Goal: Obtain resource: Download file/media

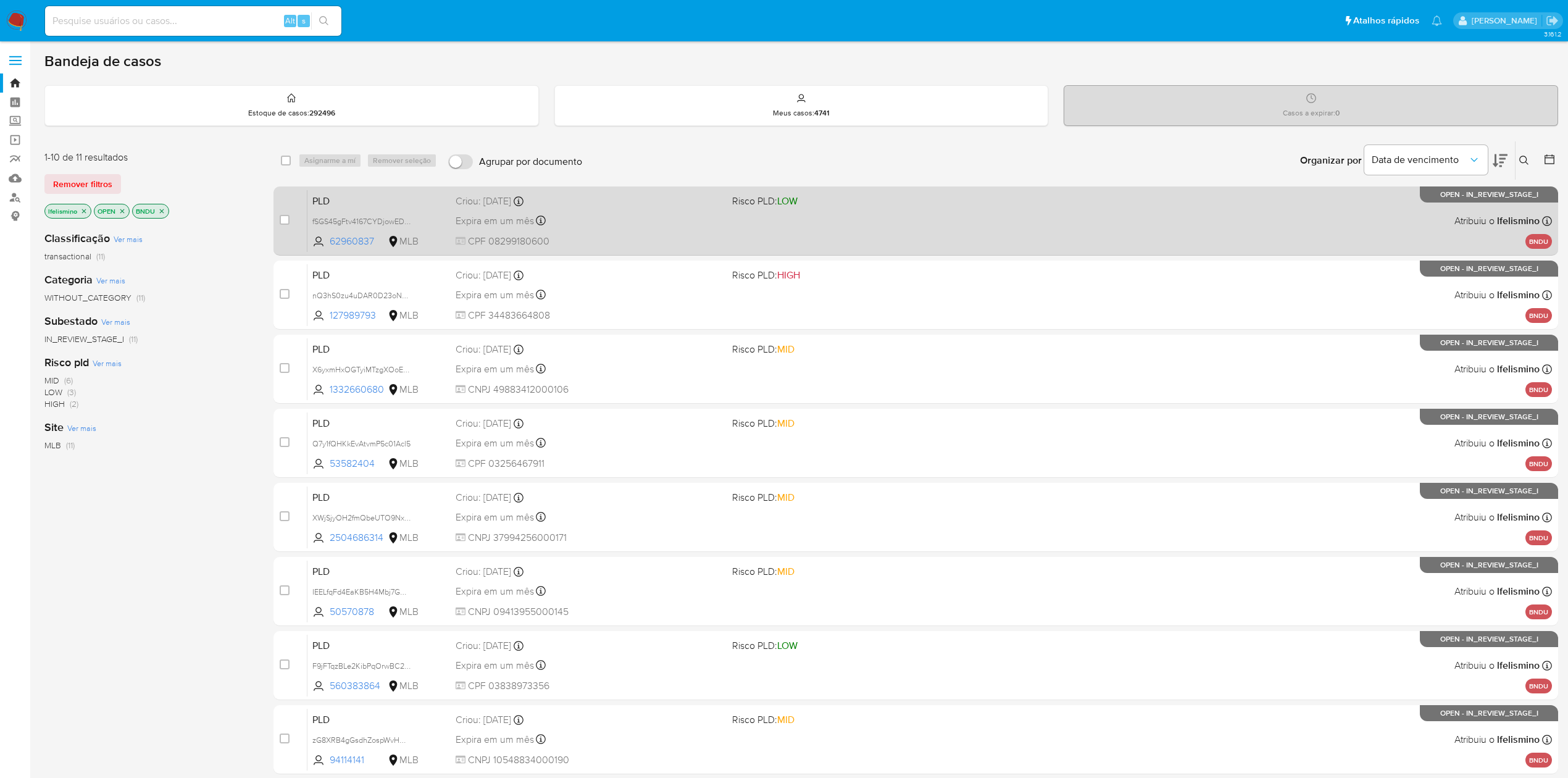
click at [650, 225] on div "Expira em um mês Expira em 27/10/2025 14:10:57" at bounding box center [588, 220] width 267 height 17
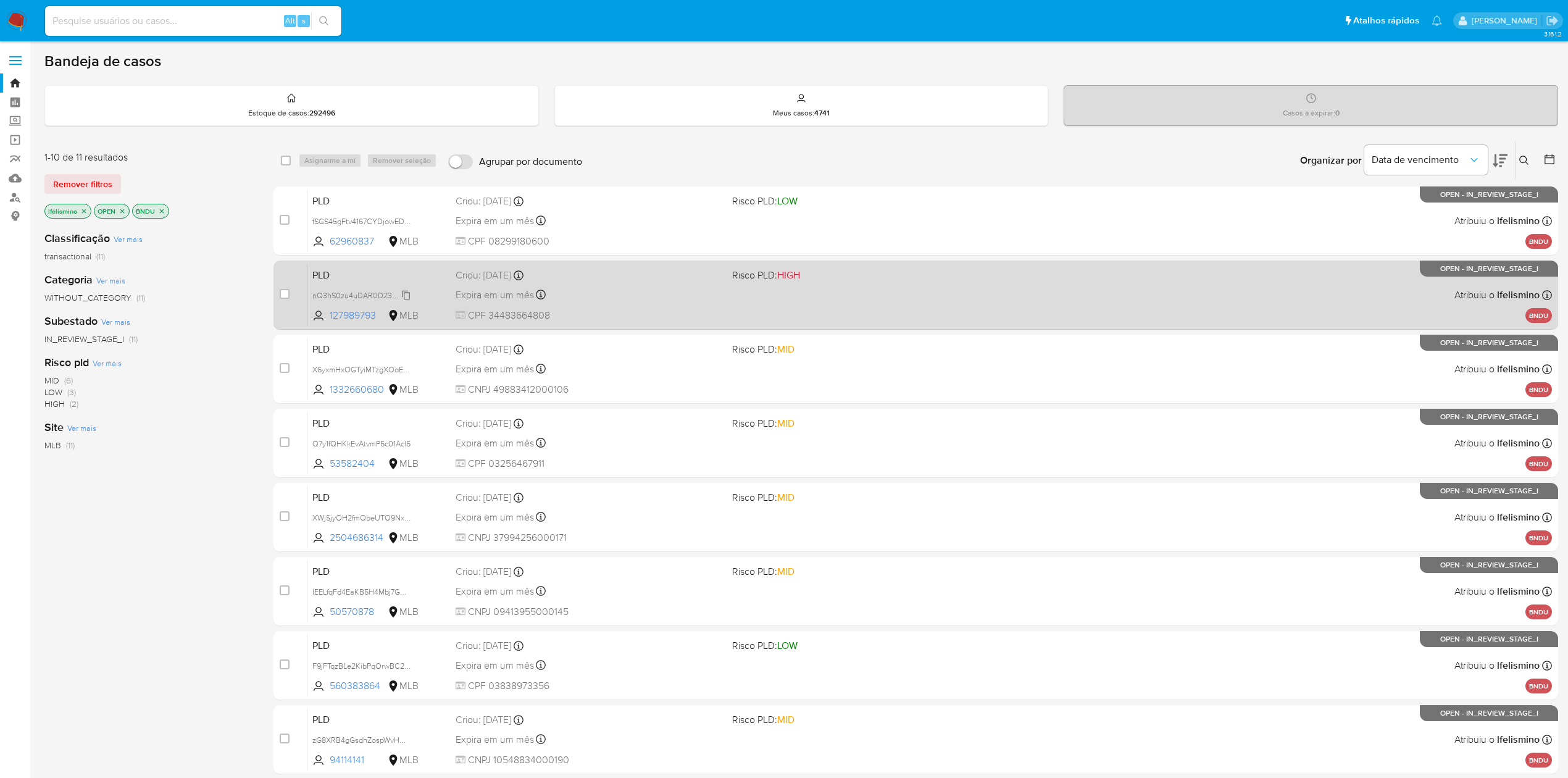
click at [366, 290] on span "nQ3hS0zu4uDAR0D23oNM2uHa" at bounding box center [369, 294] width 114 height 13
click at [753, 316] on div "PLD nQ3hS0zu4uDAR0D23oNM2uHa Copiado Copiado 127989793 MLB Risco PLD: HIGH Crio…" at bounding box center [929, 295] width 1244 height 63
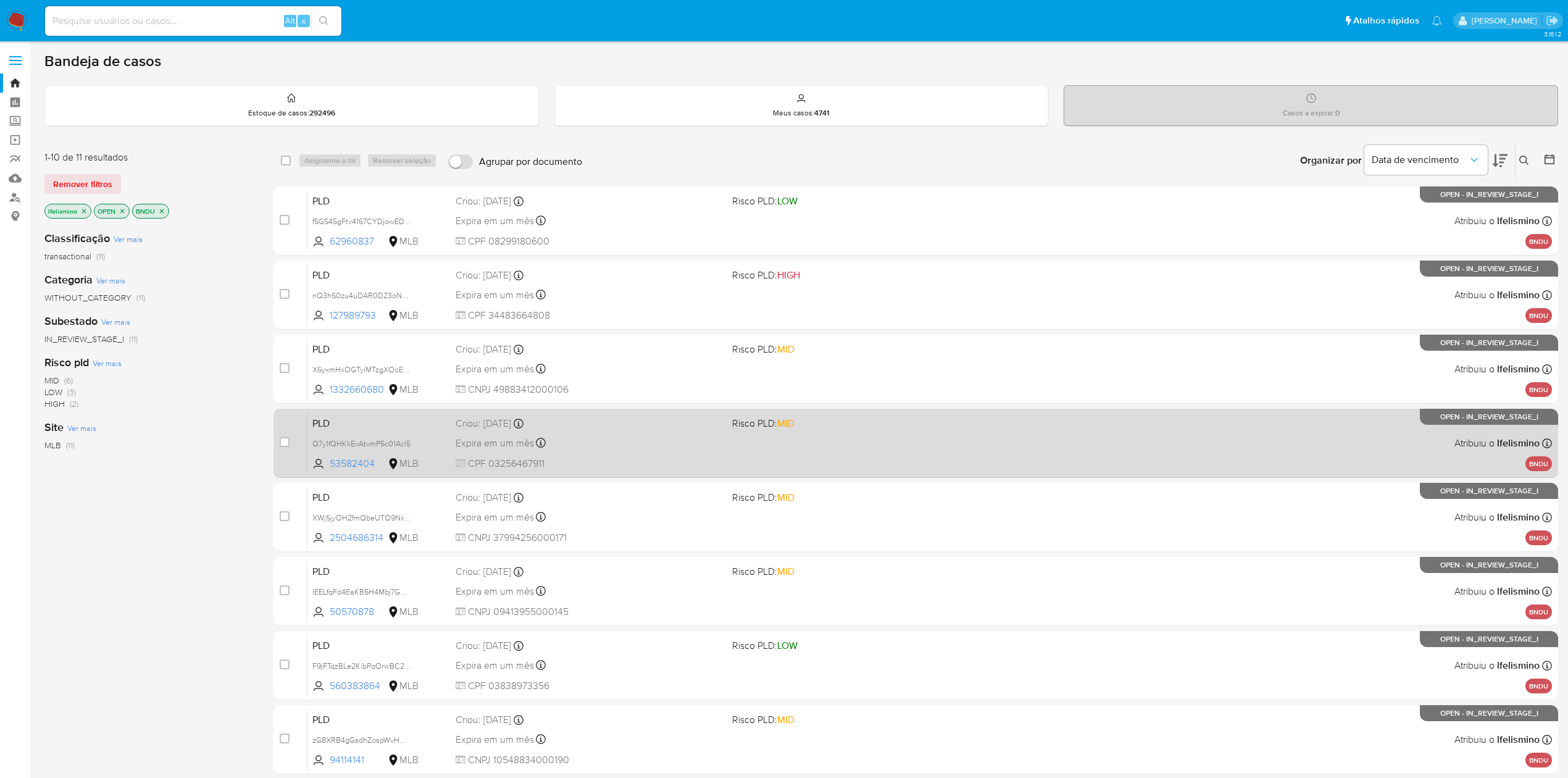
click at [673, 444] on div "Expira em um mês Expira em 27/10/2025 14:09:31" at bounding box center [588, 443] width 267 height 17
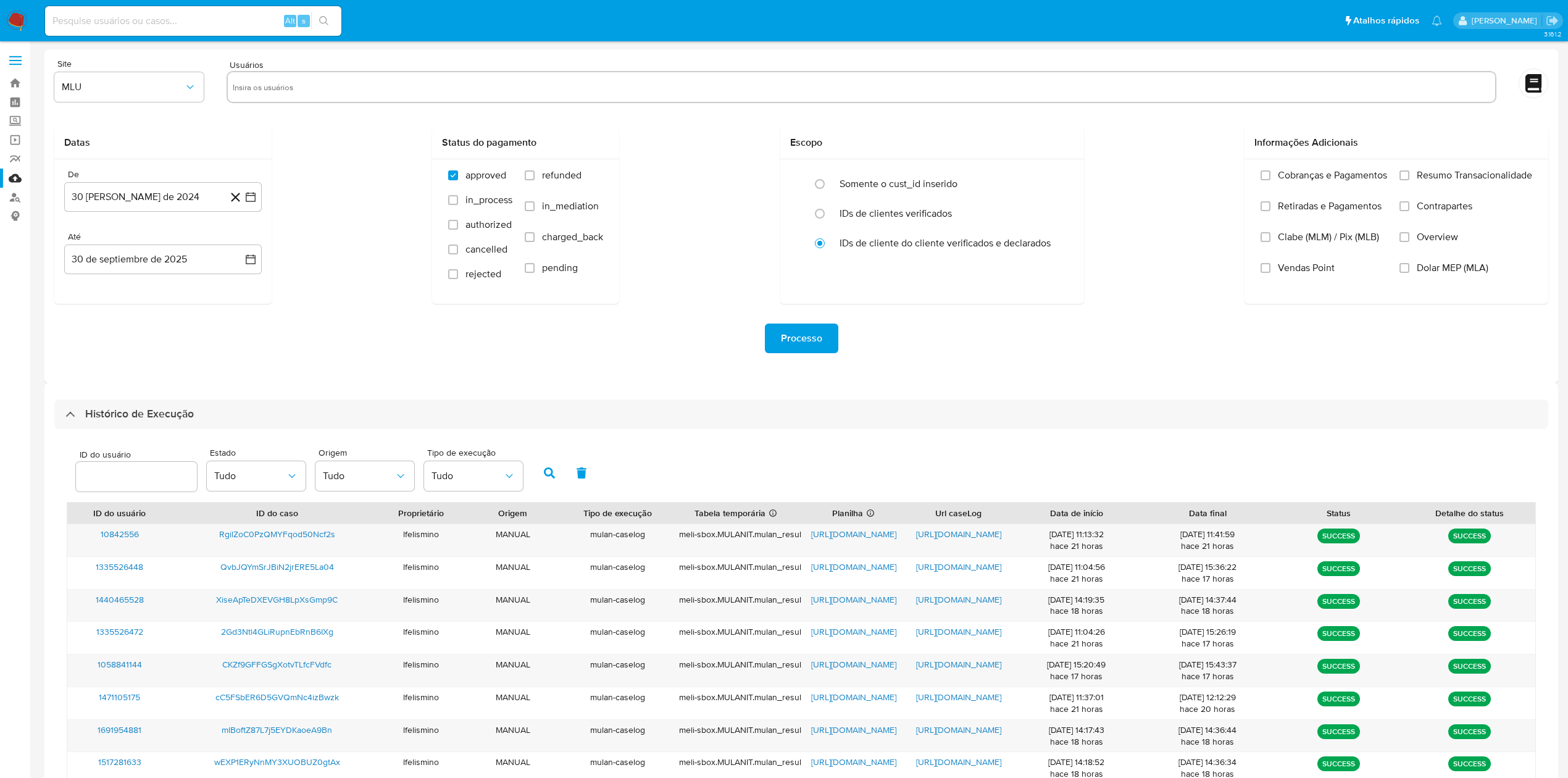
select select "10"
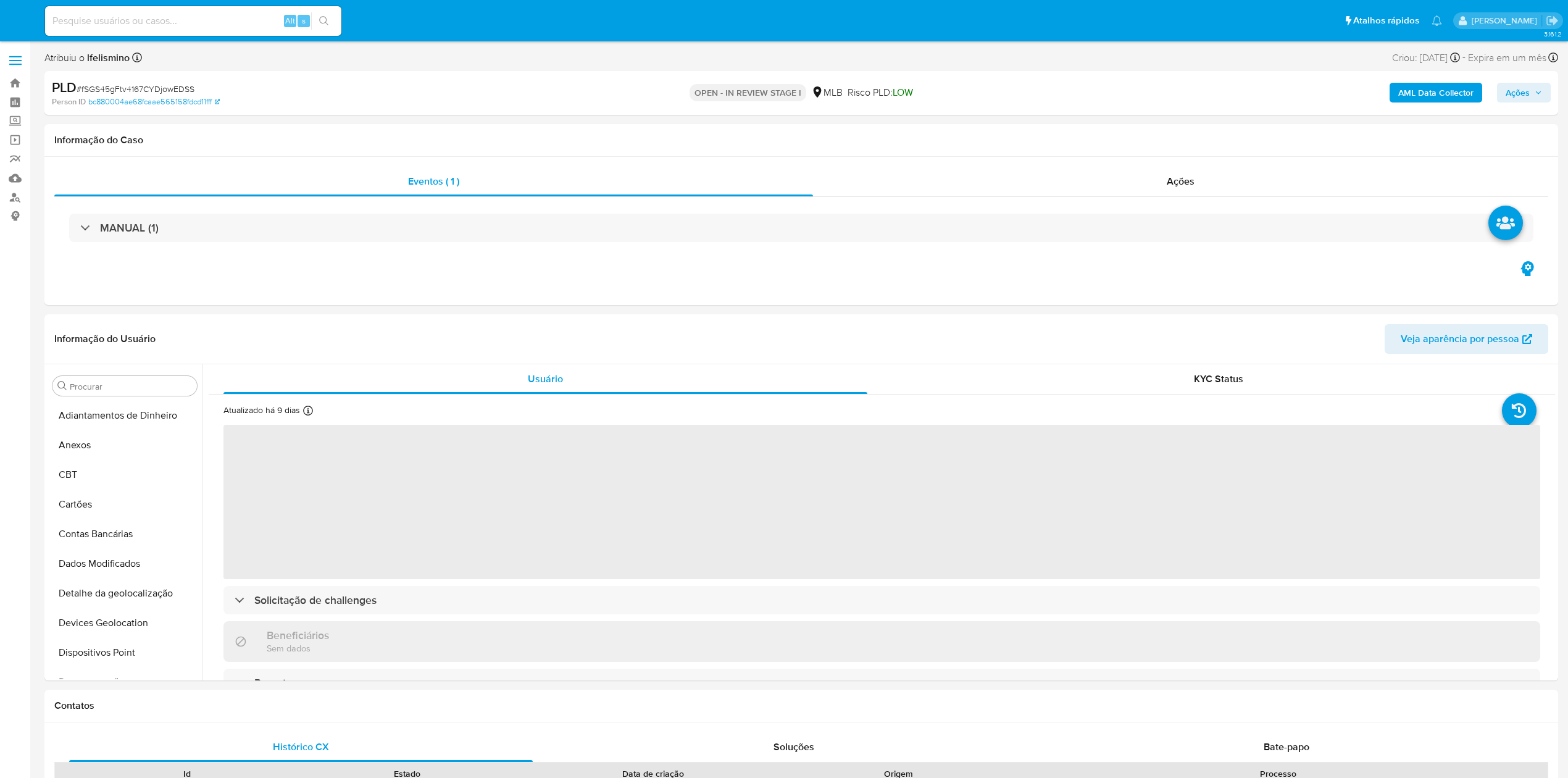
select select "10"
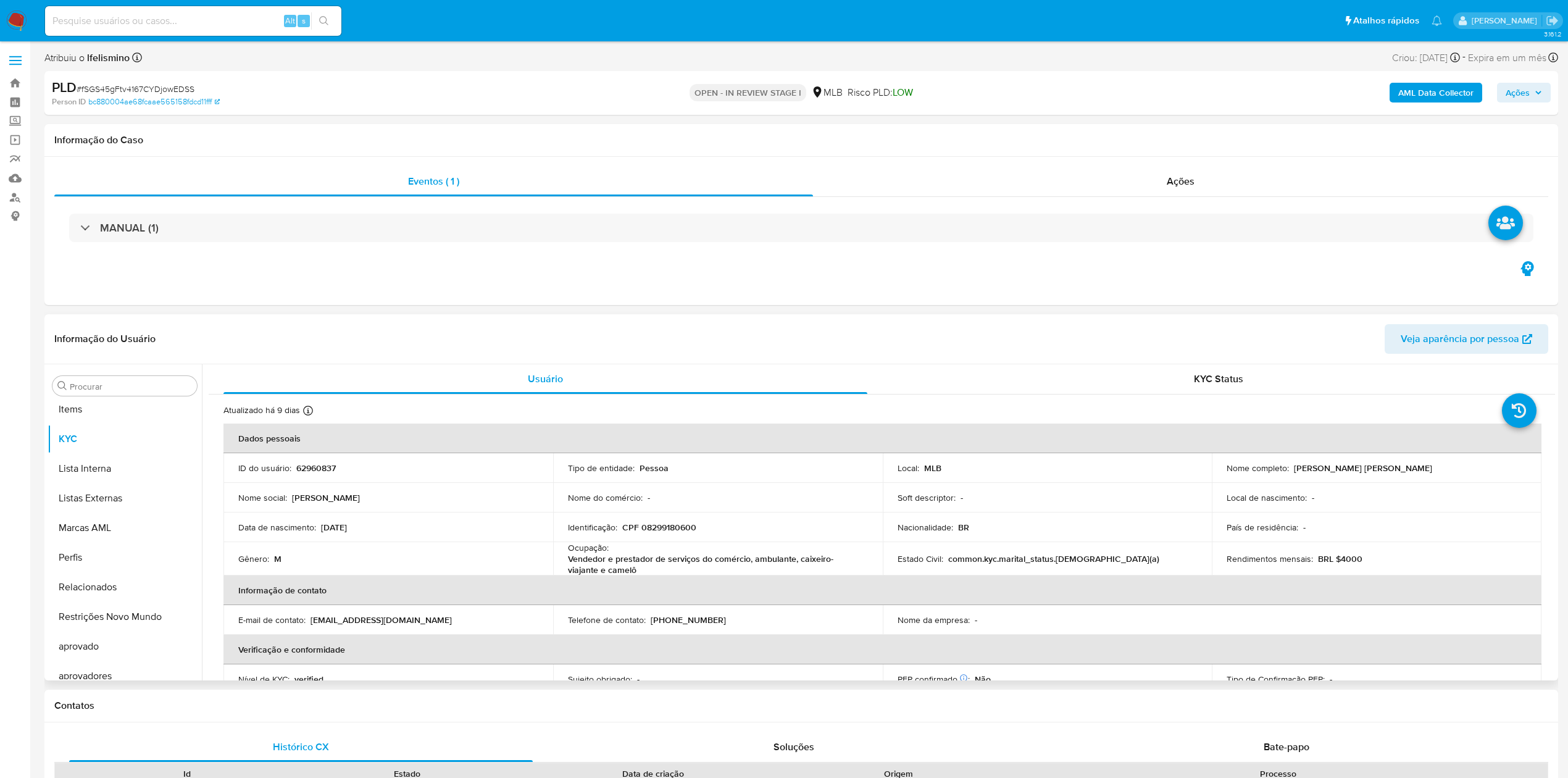
scroll to position [640, 0]
click at [678, 519] on td "Identificação : CPF 08299180600" at bounding box center [717, 527] width 329 height 29
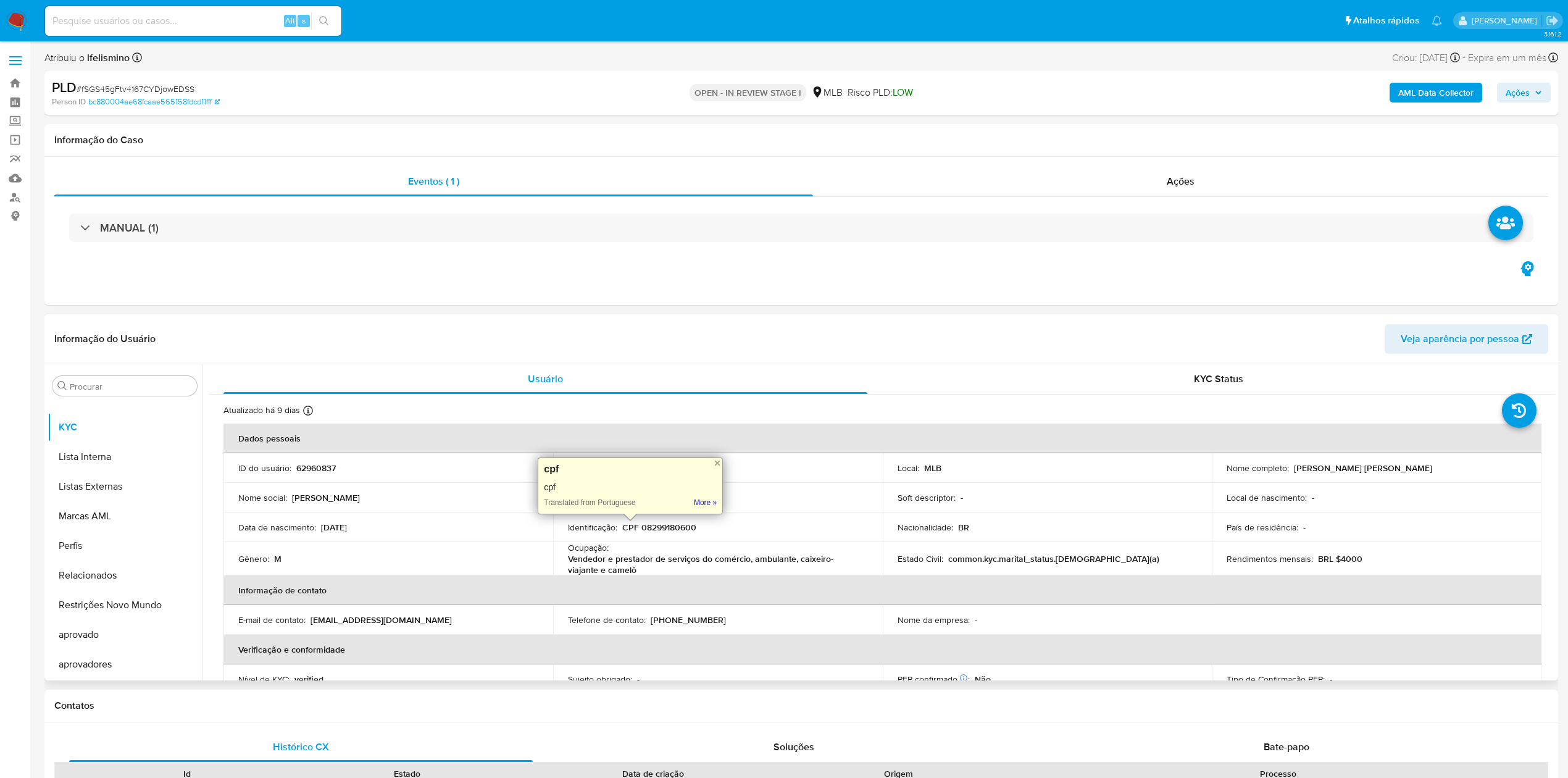
click at [676, 524] on p "CPF 08299180600" at bounding box center [660, 528] width 74 height 11
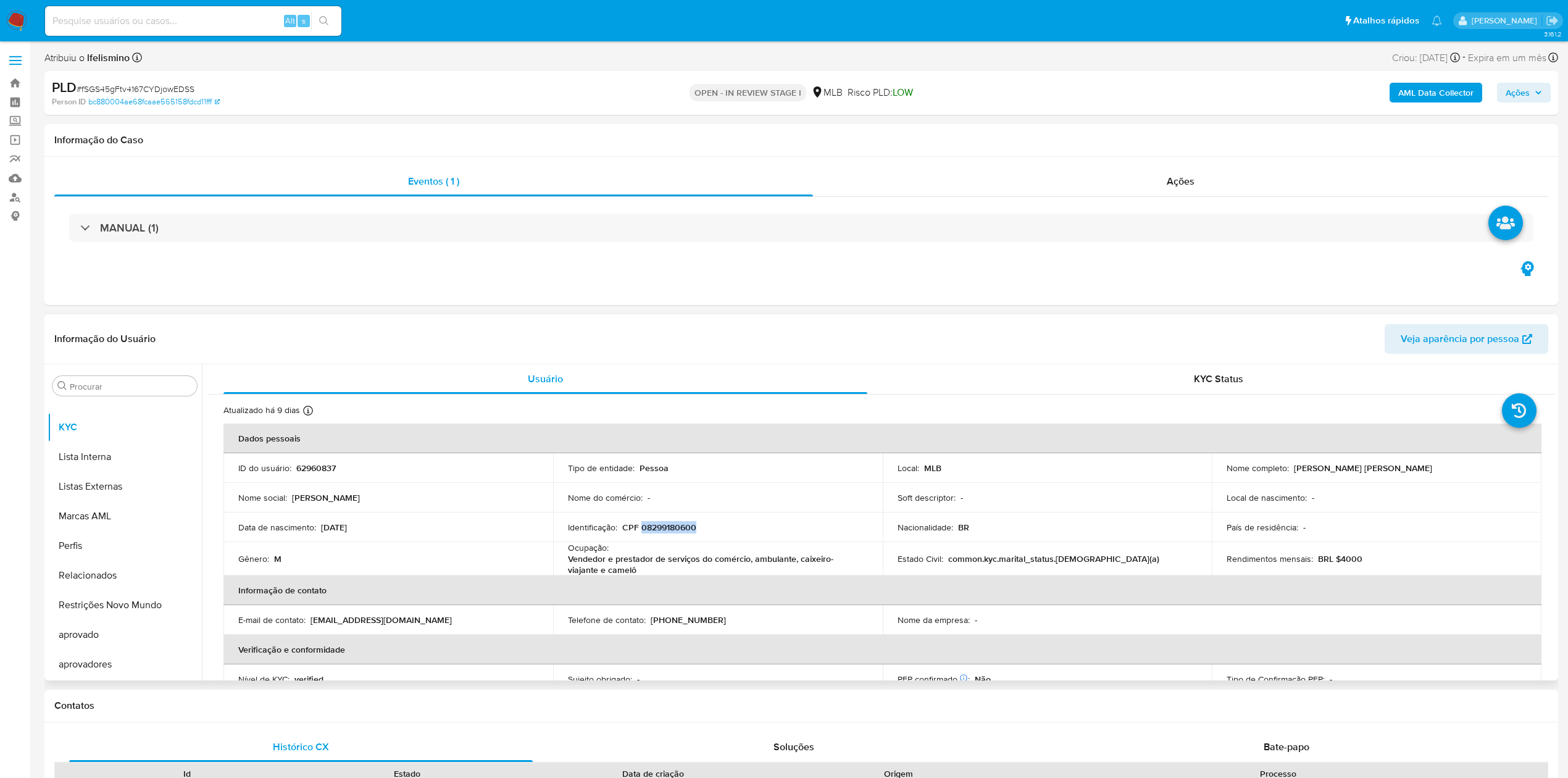
copy p "08299180600"
click at [1294, 471] on p "Gabriel Romano Ribeiro" at bounding box center [1363, 468] width 139 height 11
click at [1307, 467] on p "Gabriel Romano Ribeiro" at bounding box center [1363, 468] width 139 height 11
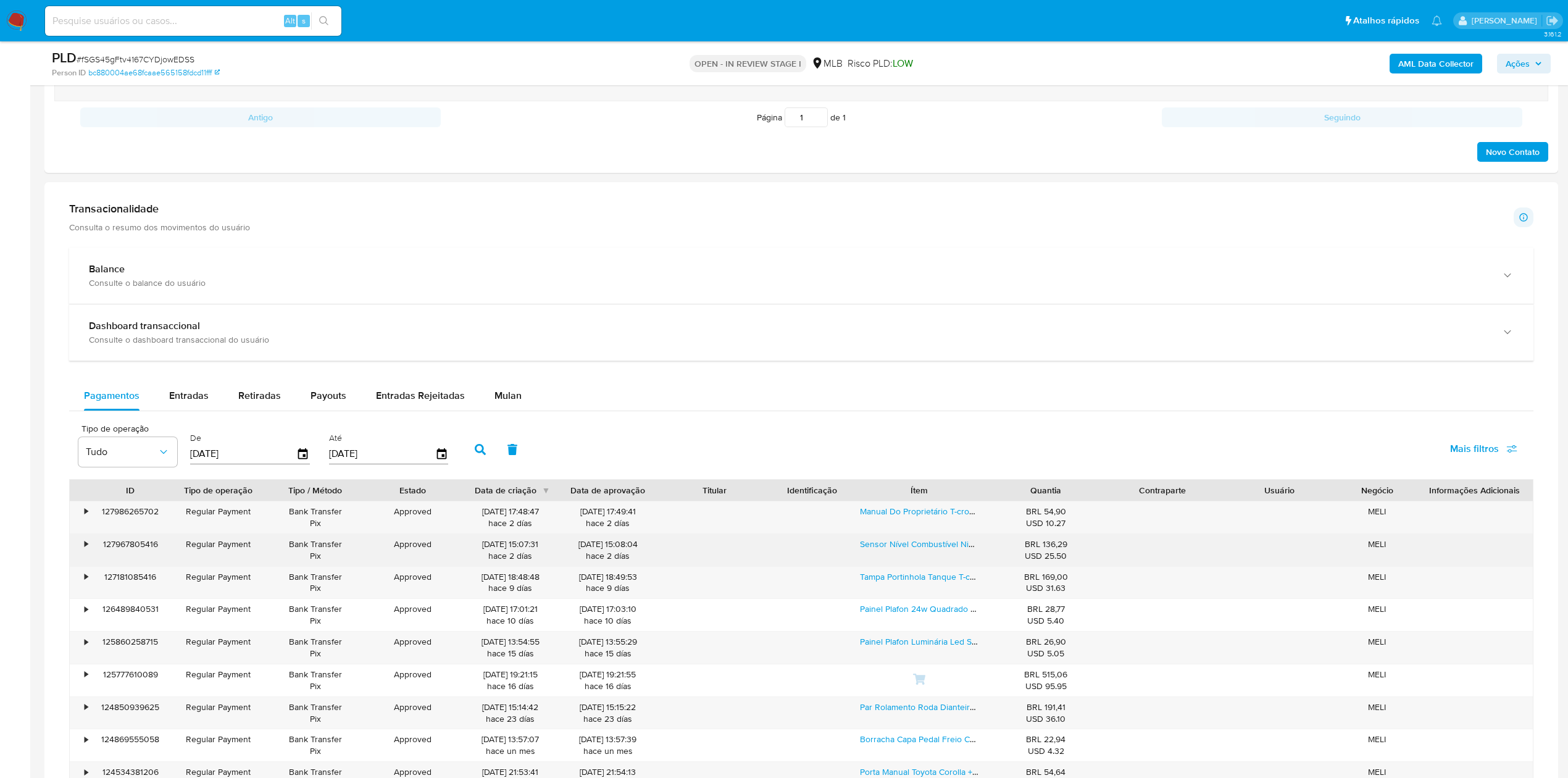
scroll to position [906, 0]
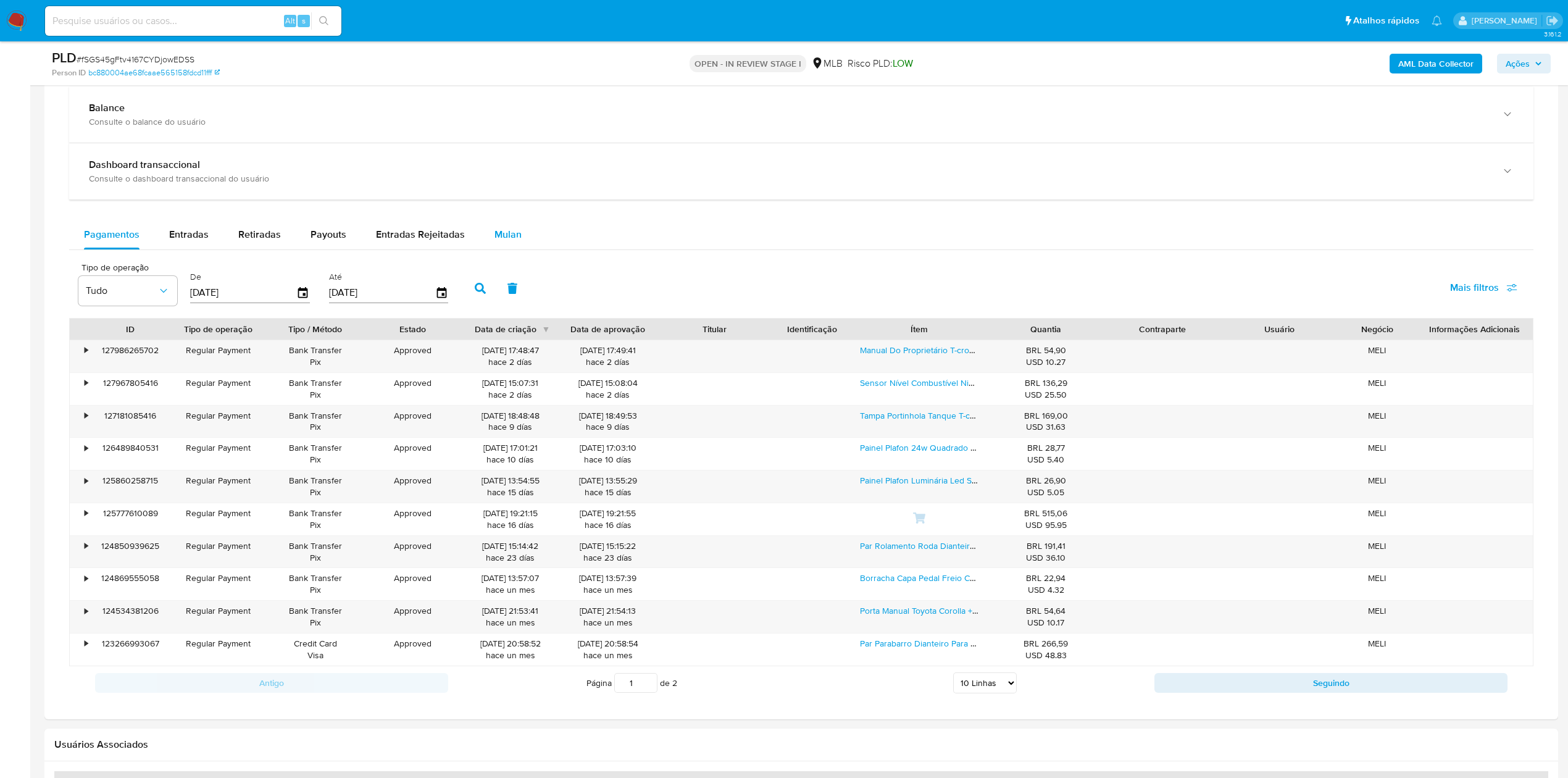
click at [505, 242] on span "Mulan" at bounding box center [508, 235] width 27 height 14
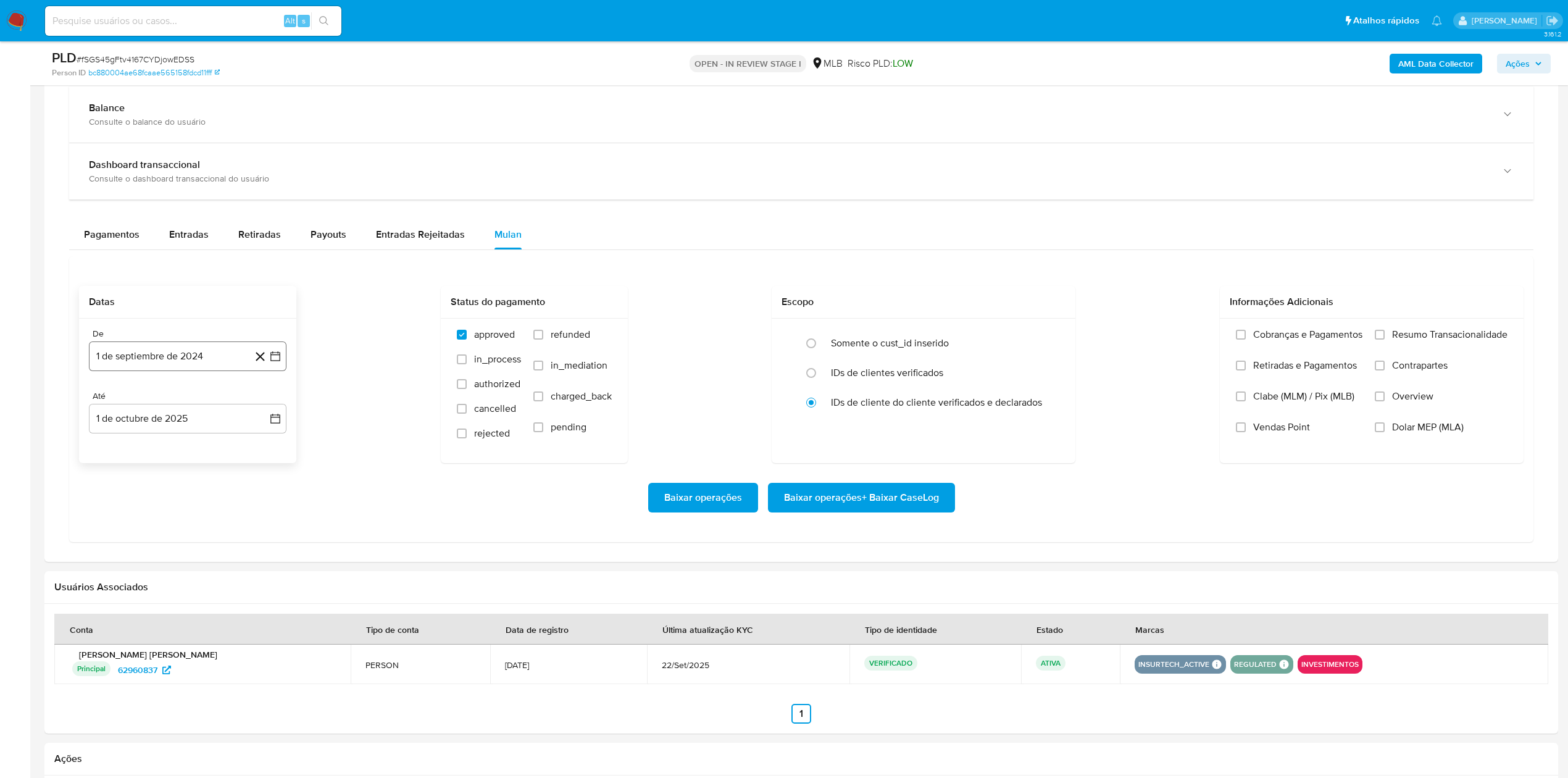
click at [151, 357] on button "1 de septiembre de 2024" at bounding box center [187, 356] width 197 height 29
click at [188, 421] on div "septiembre 2024 septiembre 2024 lun lunes mar martes mié miércoles jue jueves v…" at bounding box center [188, 486] width 168 height 186
click at [193, 407] on span "septiembre 2024" at bounding box center [181, 402] width 75 height 13
click at [249, 396] on div "2024 2024 ene feb mar abr may jun jul ago sep oct nov dic" at bounding box center [186, 480] width 195 height 209
click at [265, 407] on icon "Año siguiente" at bounding box center [261, 401] width 15 height 15
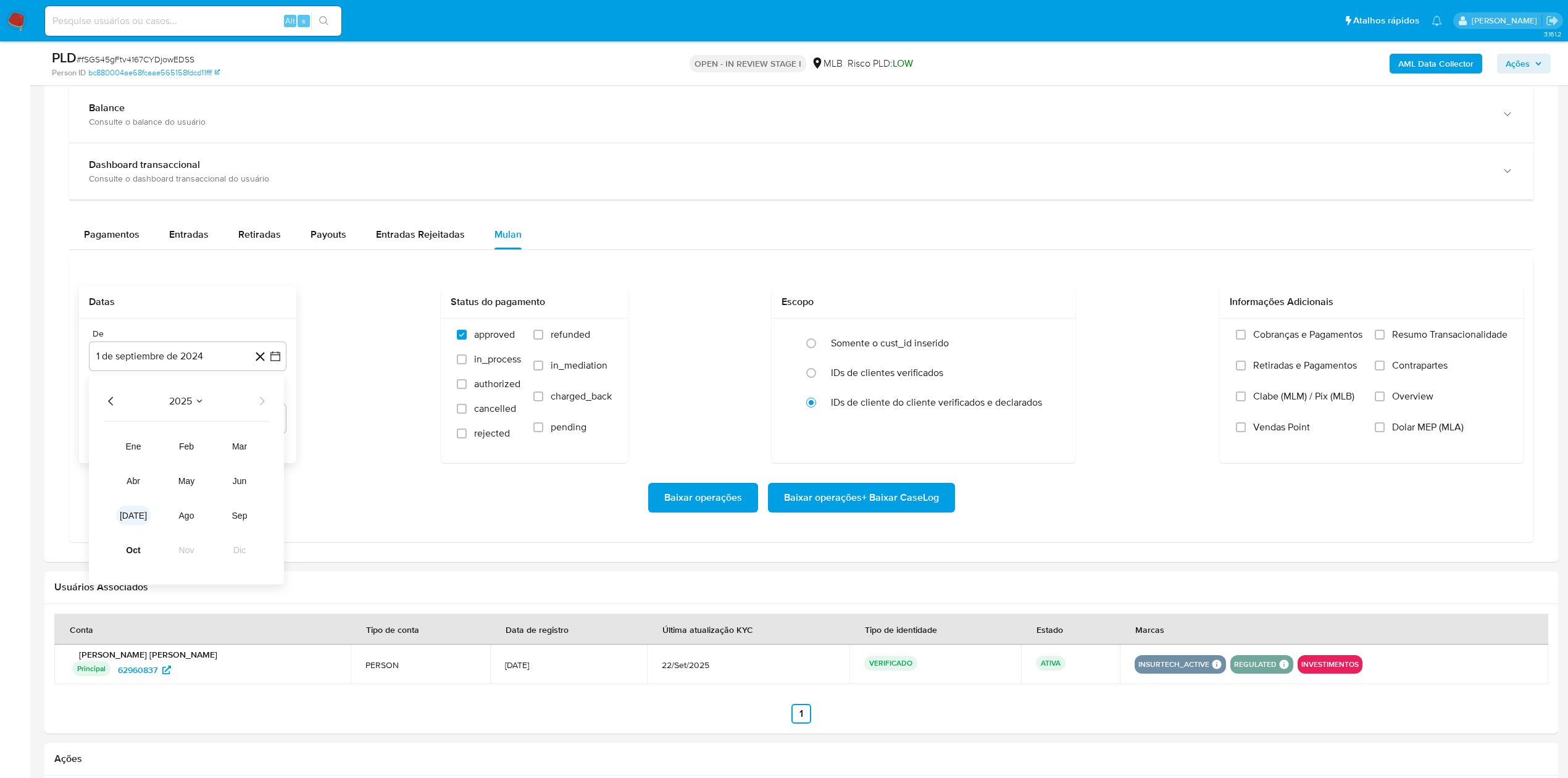
click at [127, 522] on button "[DATE]" at bounding box center [134, 515] width 35 height 20
click at [263, 406] on icon "Mes siguiente" at bounding box center [265, 401] width 5 height 9
drag, startPoint x: 214, startPoint y: 441, endPoint x: 221, endPoint y: 443, distance: 7.3
click at [213, 441] on button "1" at bounding box center [212, 447] width 20 height 20
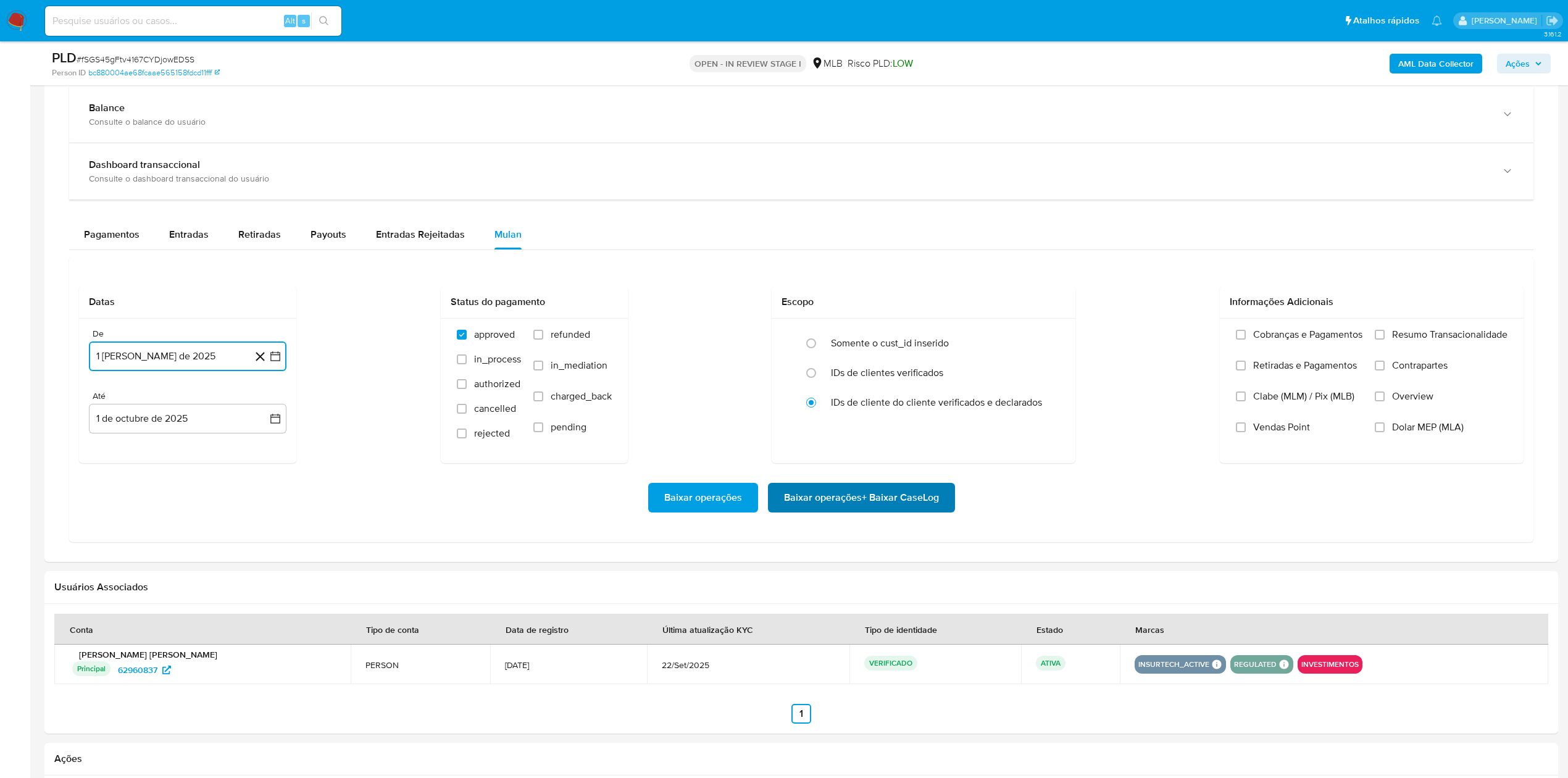
click at [879, 506] on span "Baixar operações + Baixar CaseLog" at bounding box center [862, 498] width 155 height 27
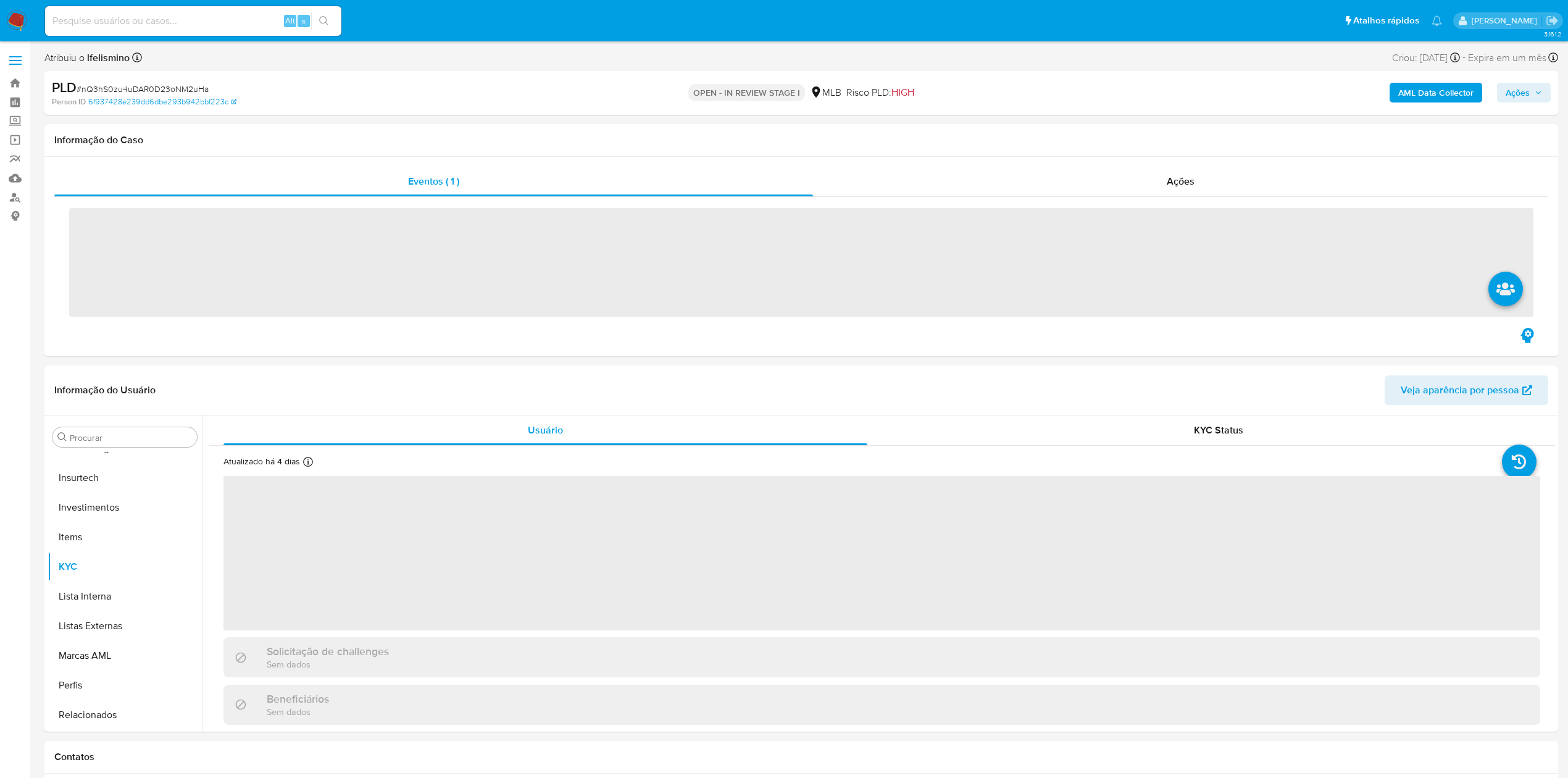
scroll to position [640, 0]
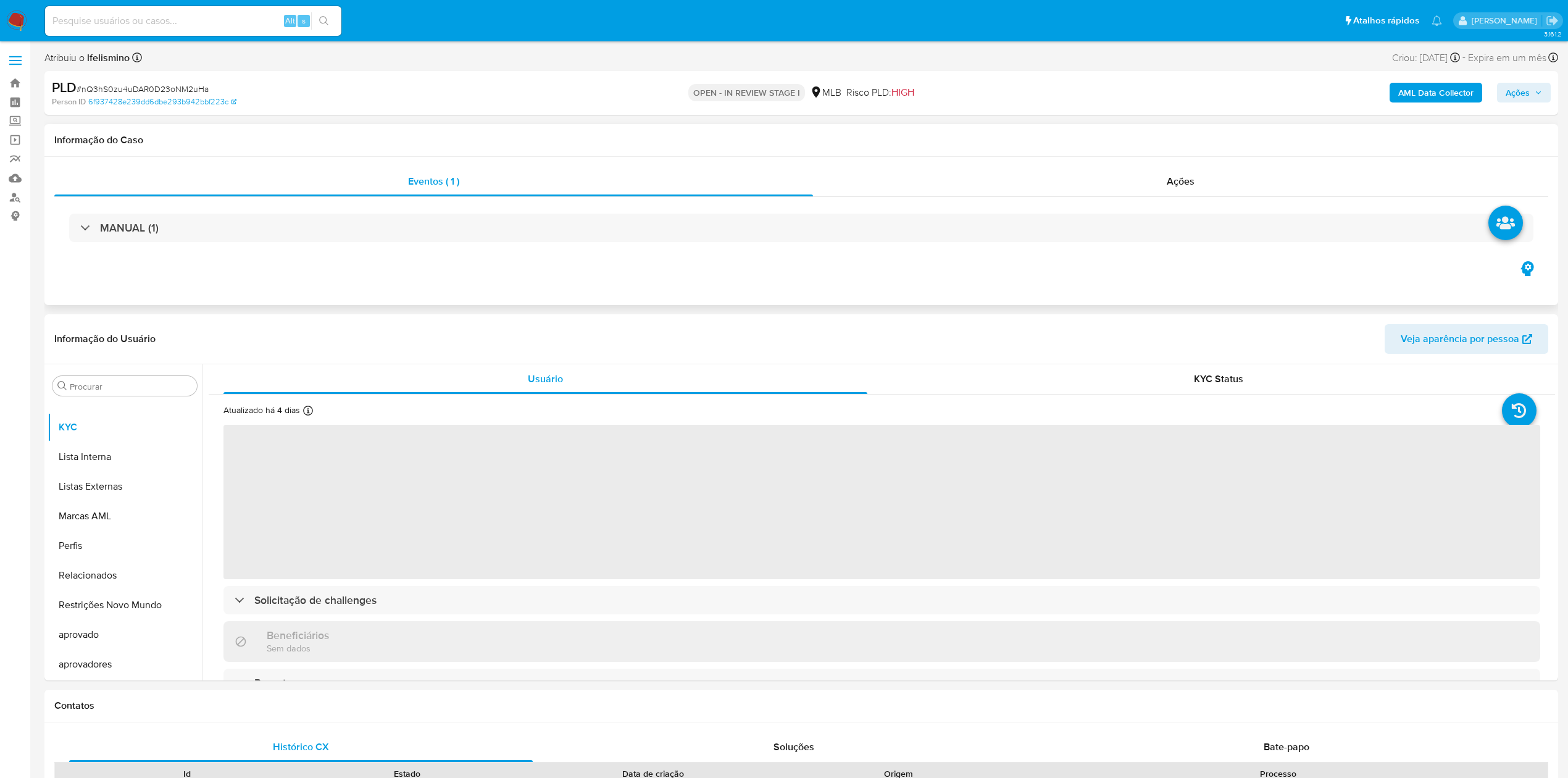
select select "10"
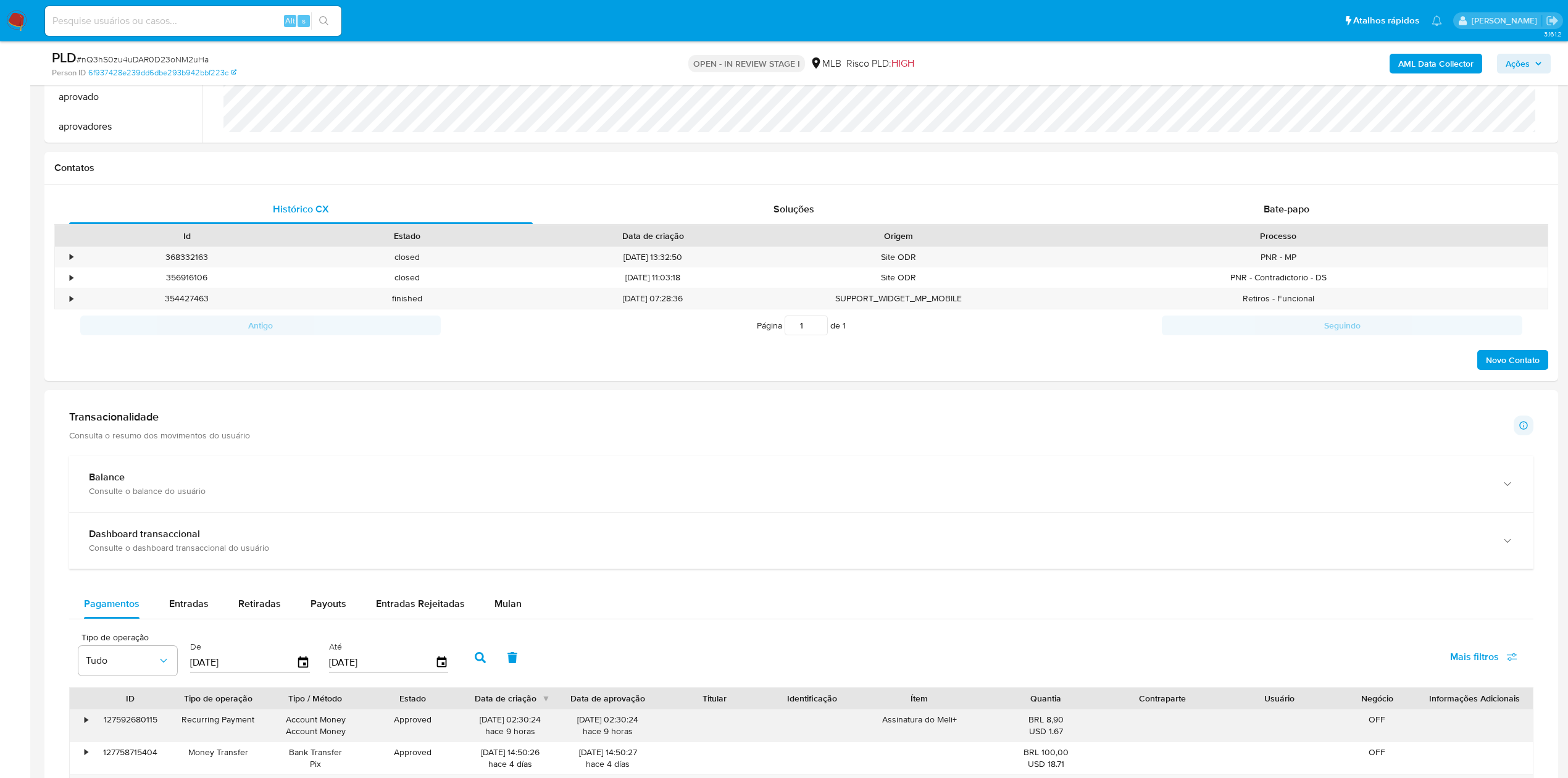
scroll to position [741, 0]
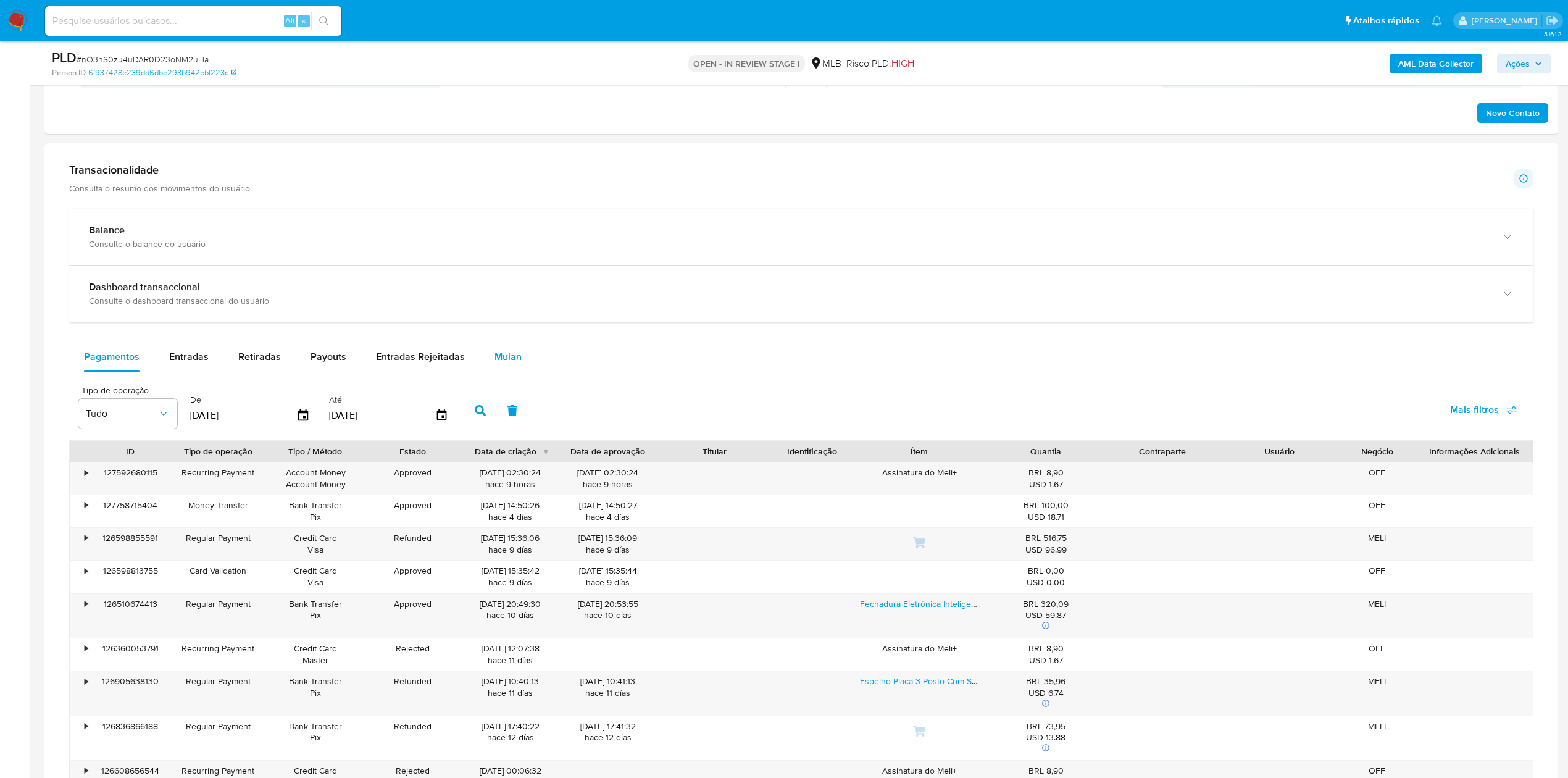
click at [502, 364] on span "Mulan" at bounding box center [508, 357] width 27 height 14
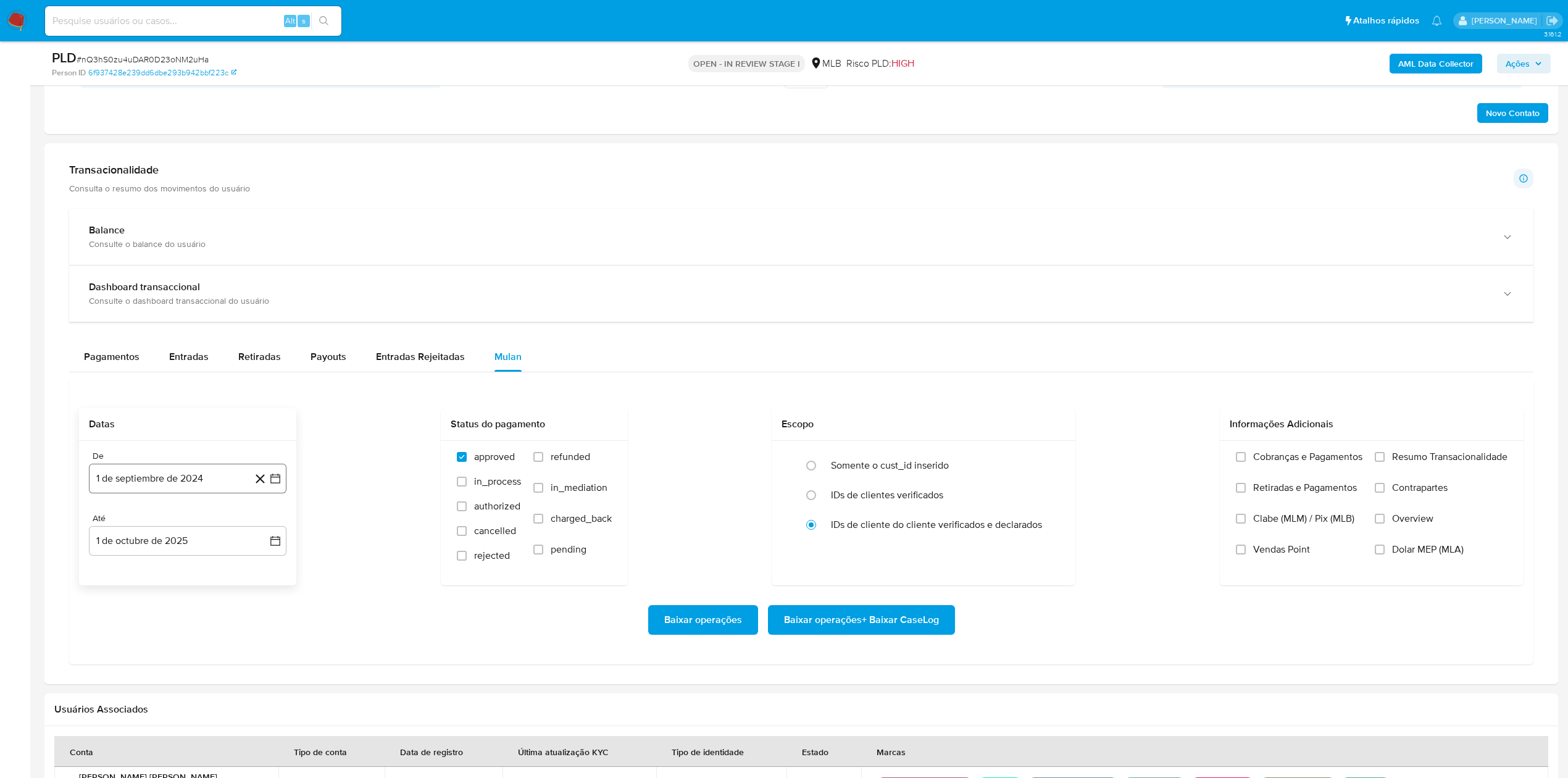
drag, startPoint x: 100, startPoint y: 483, endPoint x: 162, endPoint y: 483, distance: 62.0
click at [102, 483] on button "1 de septiembre de 2024" at bounding box center [187, 478] width 197 height 29
click at [190, 527] on span "septiembre 2024" at bounding box center [181, 524] width 75 height 13
click at [249, 522] on div "2024" at bounding box center [186, 524] width 166 height 15
click at [254, 525] on icon "Año siguiente" at bounding box center [261, 524] width 15 height 15
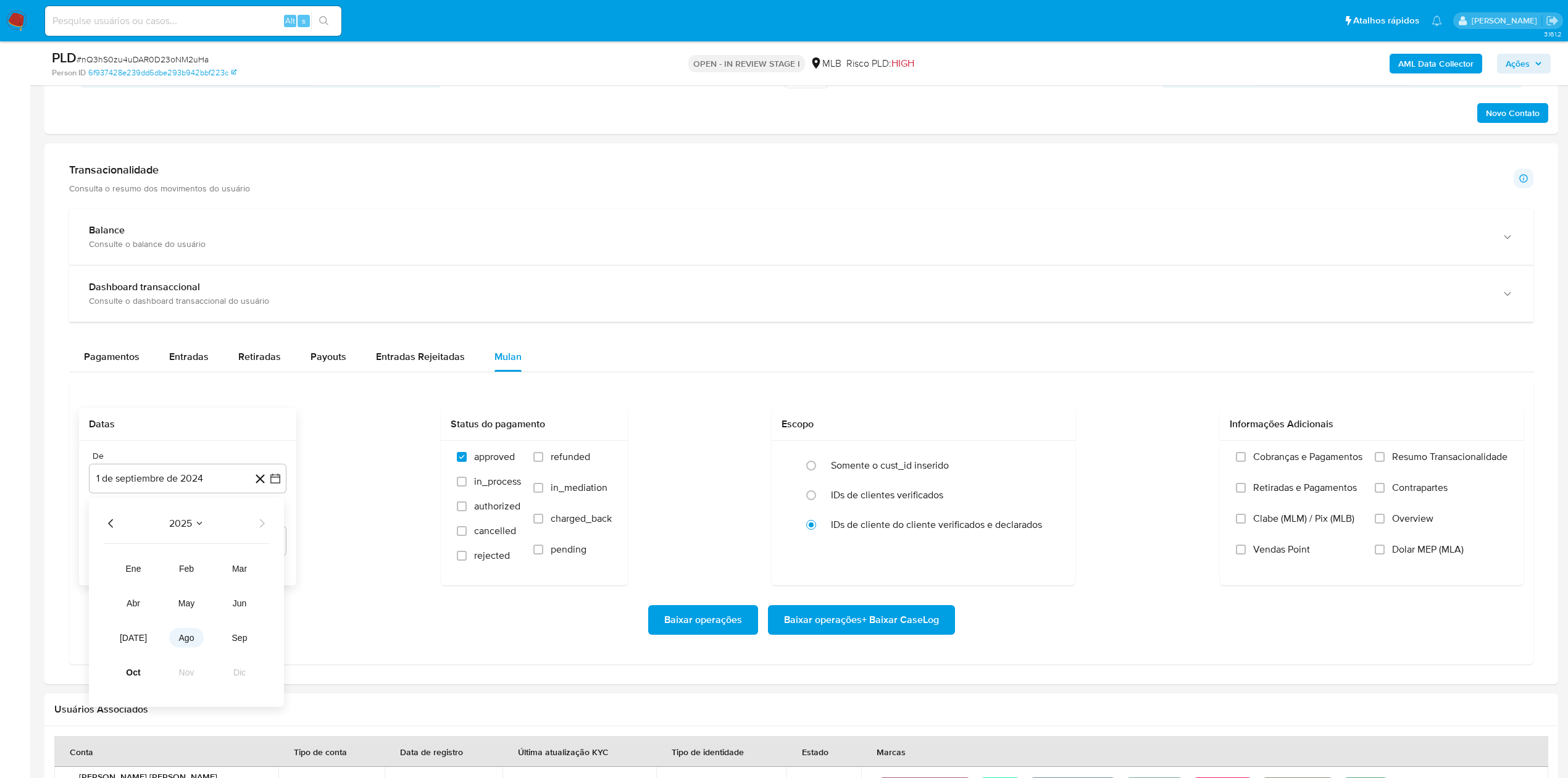
click at [190, 641] on span "ago" at bounding box center [186, 638] width 15 height 10
click at [211, 575] on button "1" at bounding box center [212, 569] width 20 height 20
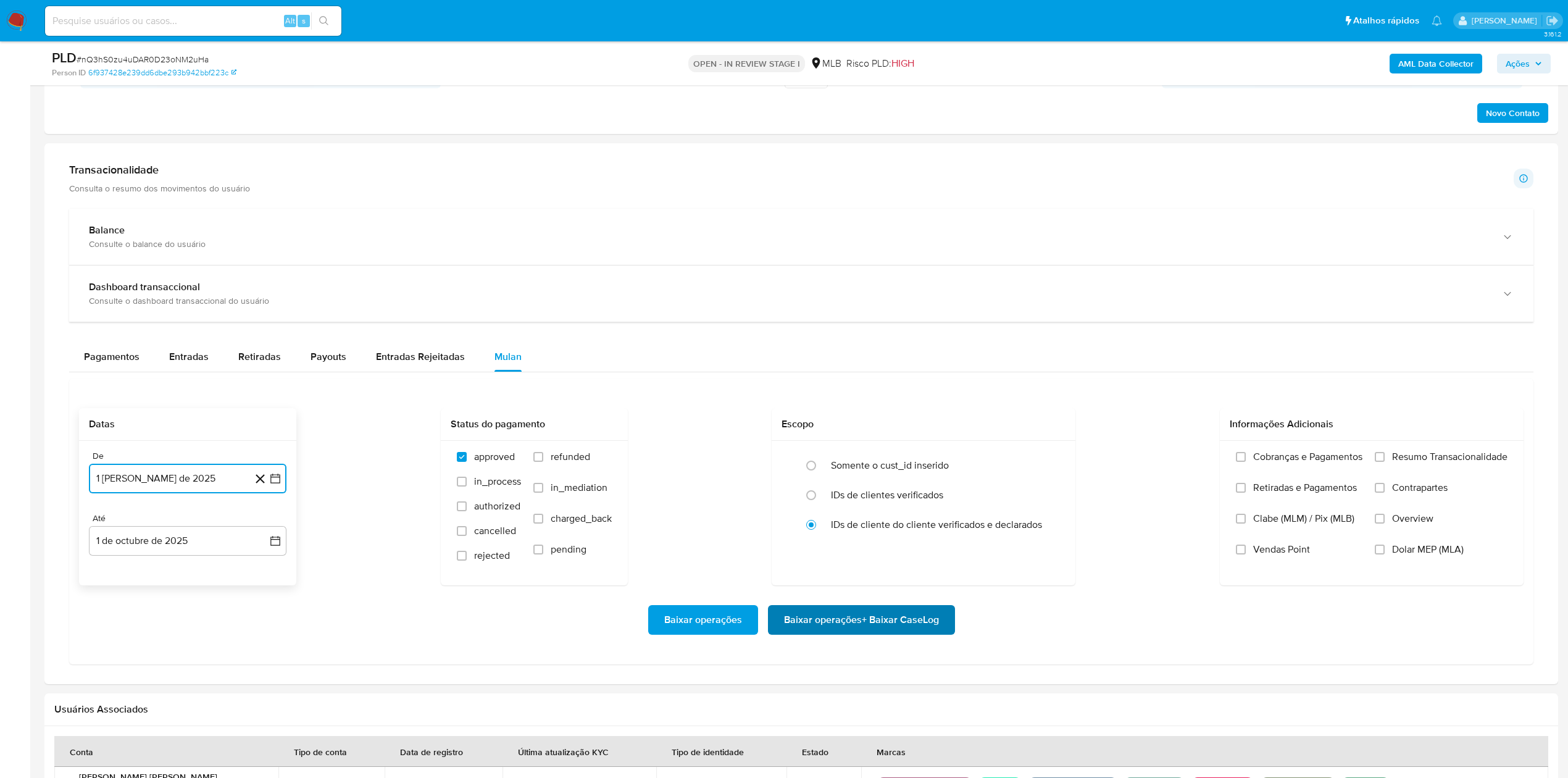
click at [887, 619] on span "Baixar operações + Baixar CaseLog" at bounding box center [862, 620] width 155 height 27
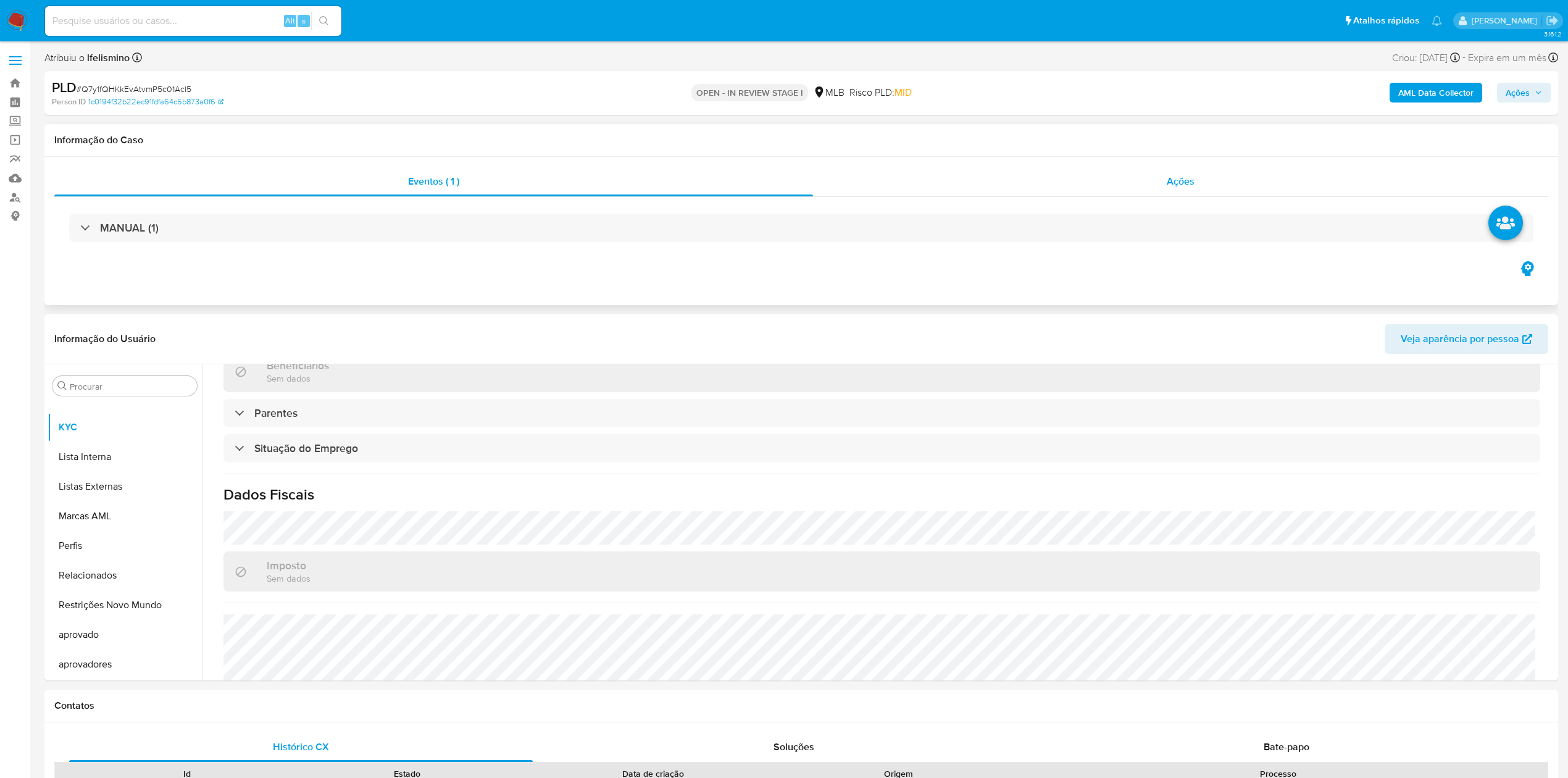
scroll to position [312, 0]
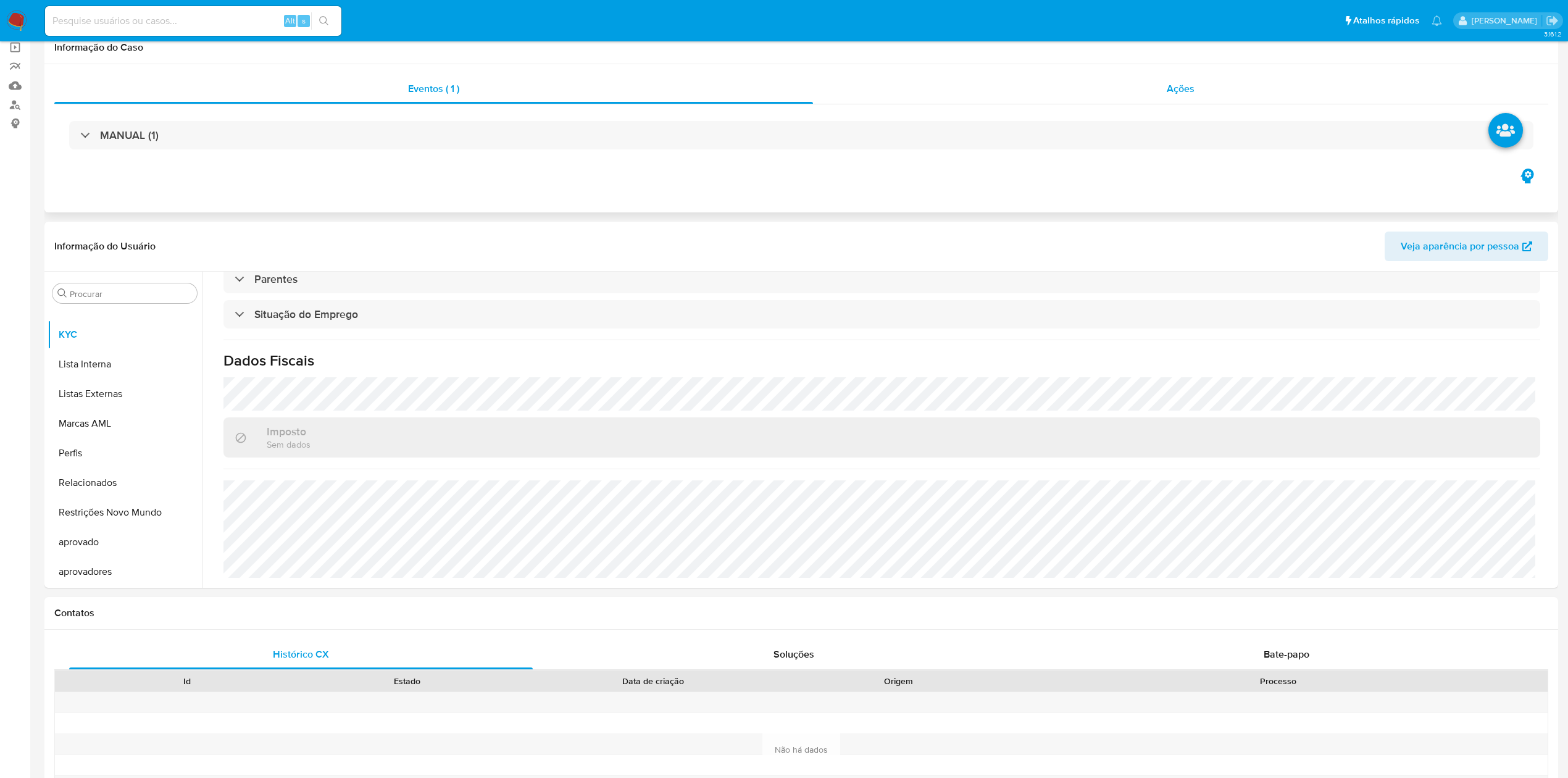
select select "10"
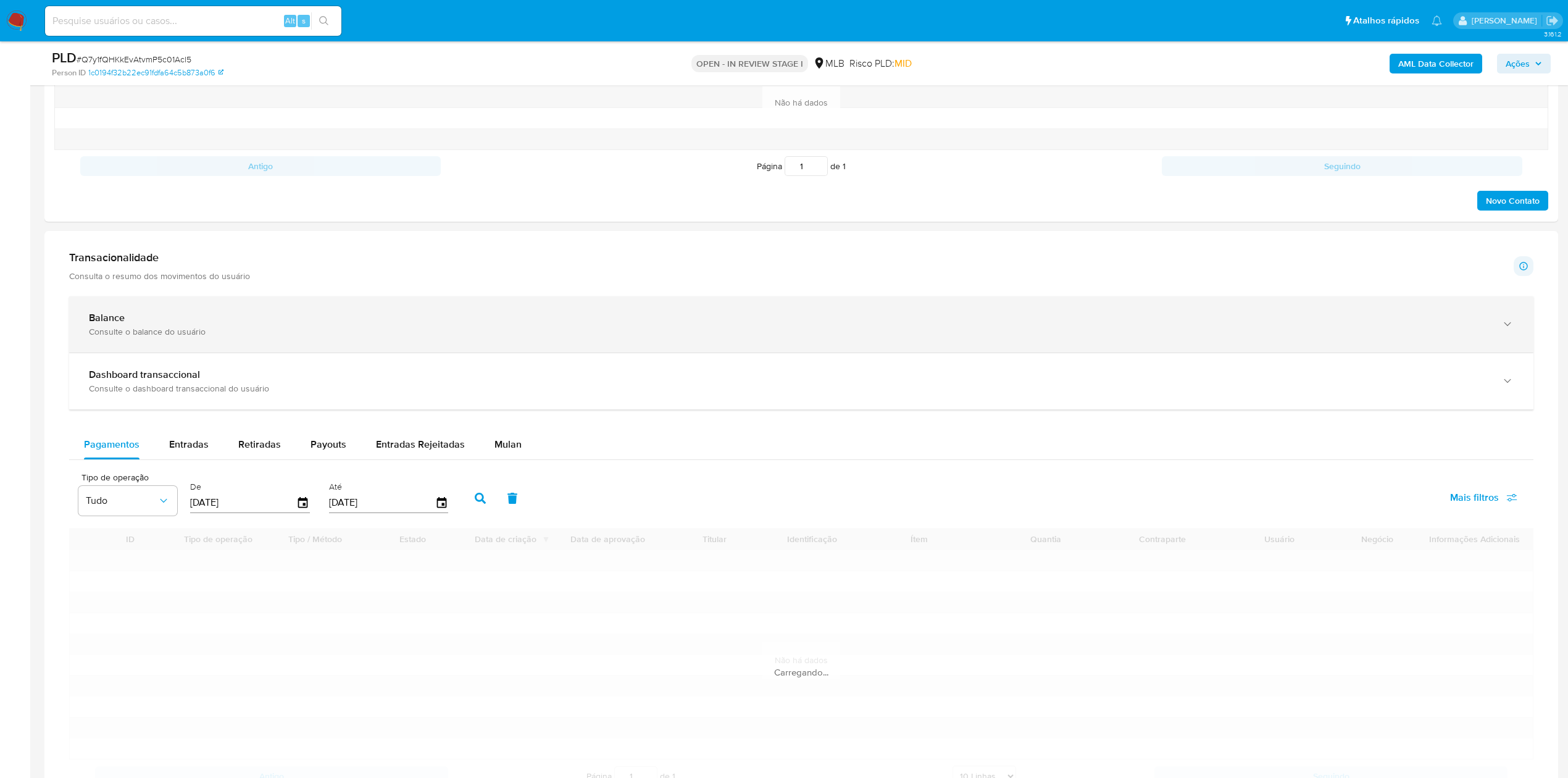
scroll to position [823, 0]
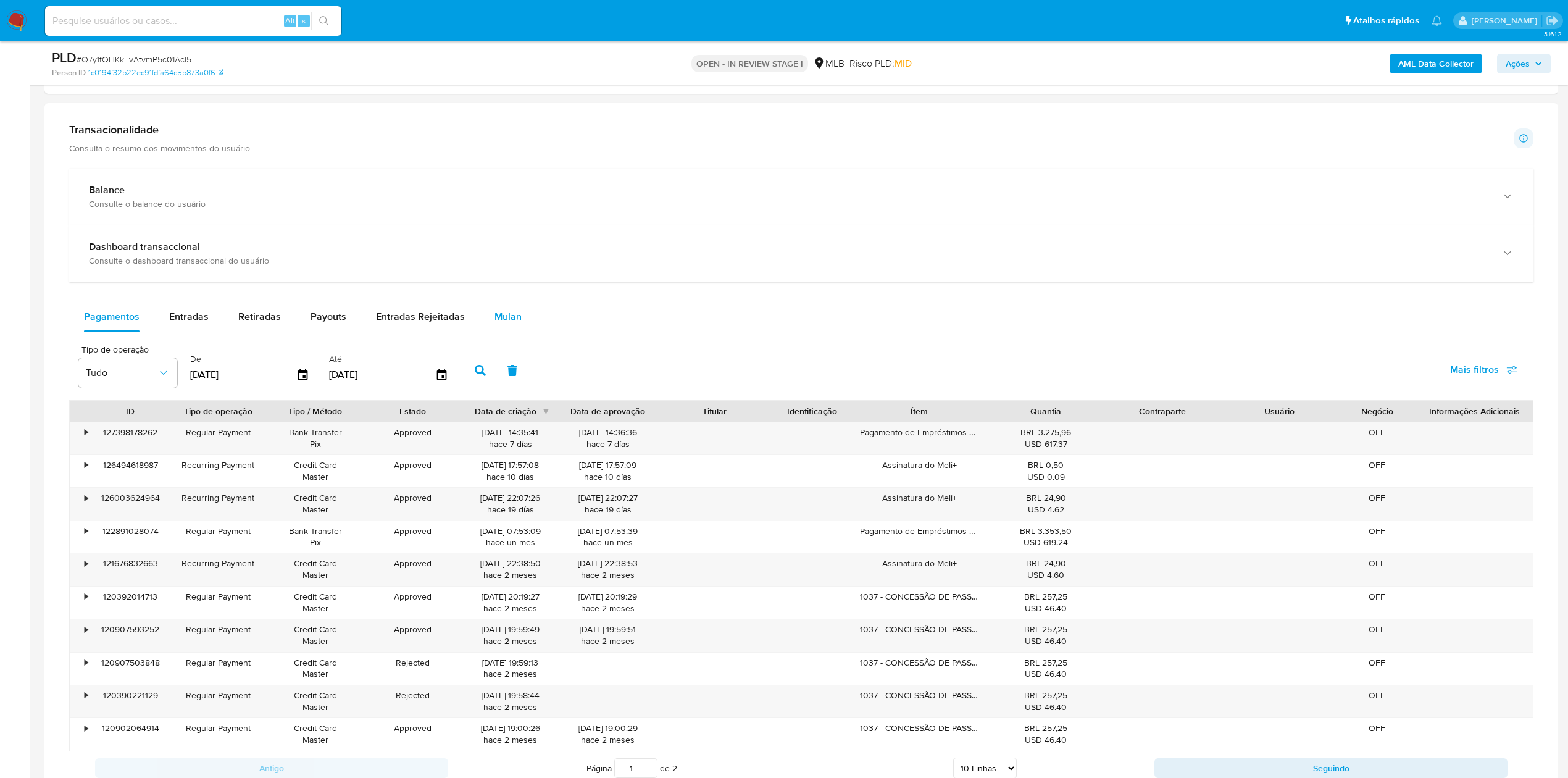
click at [495, 323] on span "Mulan" at bounding box center [508, 317] width 27 height 14
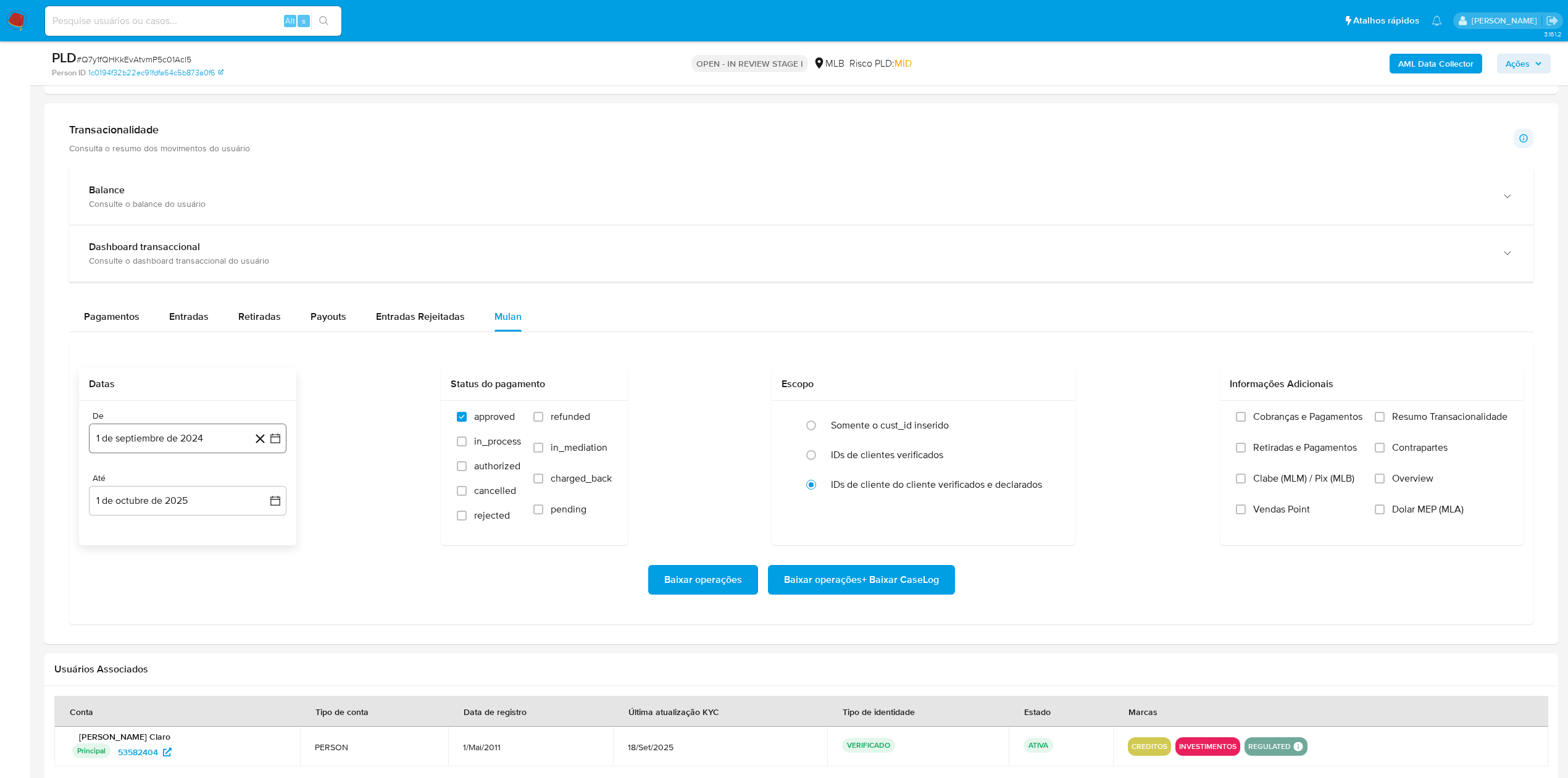
click at [205, 438] on button "1 de septiembre de 2024" at bounding box center [187, 438] width 197 height 29
click at [173, 490] on span "septiembre 2024" at bounding box center [181, 484] width 75 height 13
click at [257, 489] on icon "Año siguiente" at bounding box center [261, 483] width 15 height 15
click at [183, 603] on span "ago" at bounding box center [186, 597] width 15 height 10
click at [219, 535] on button "1" at bounding box center [212, 529] width 20 height 20
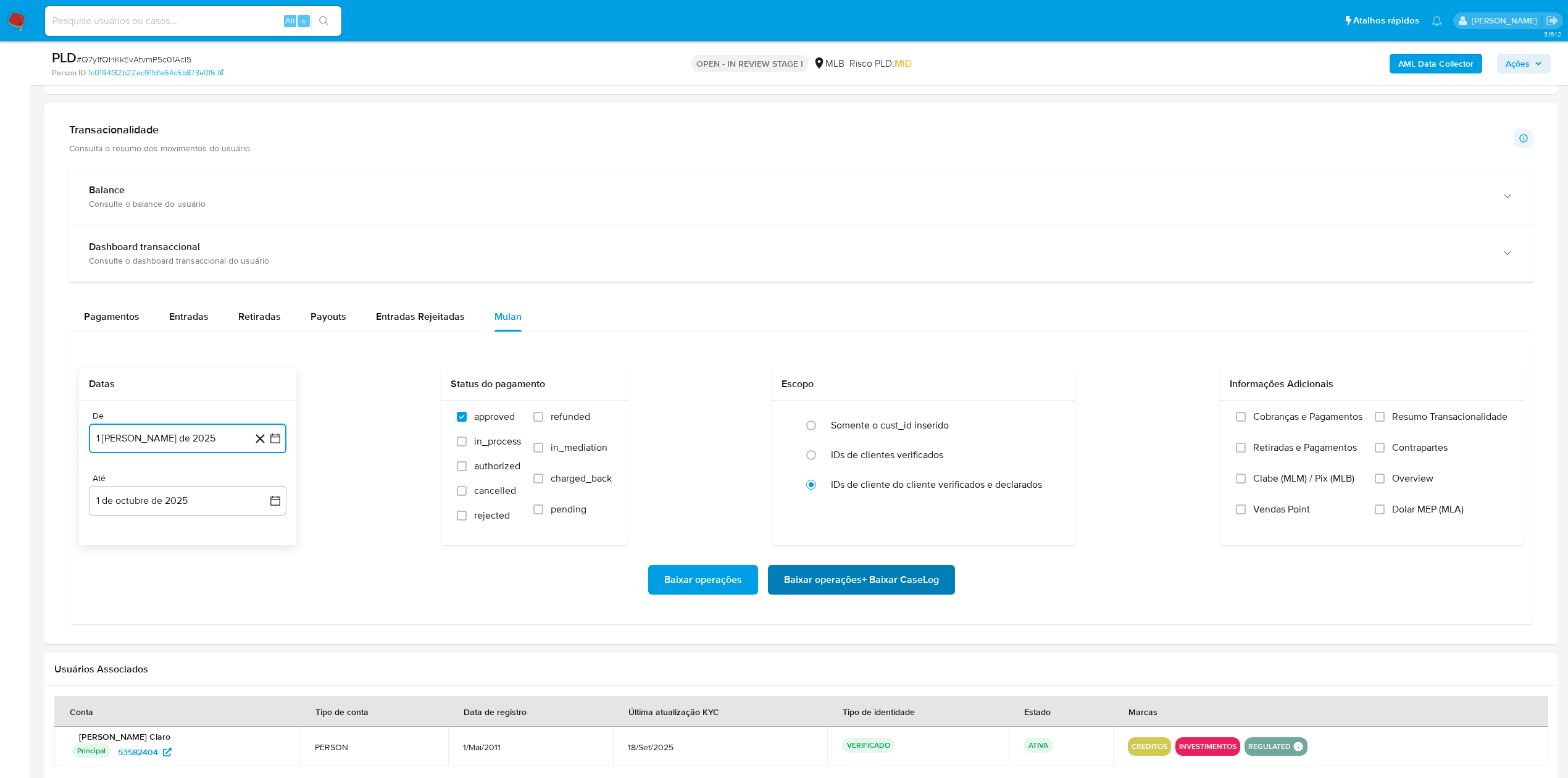
click at [864, 593] on span "Baixar operações + Baixar CaseLog" at bounding box center [862, 580] width 155 height 27
